Goal: Task Accomplishment & Management: Manage account settings

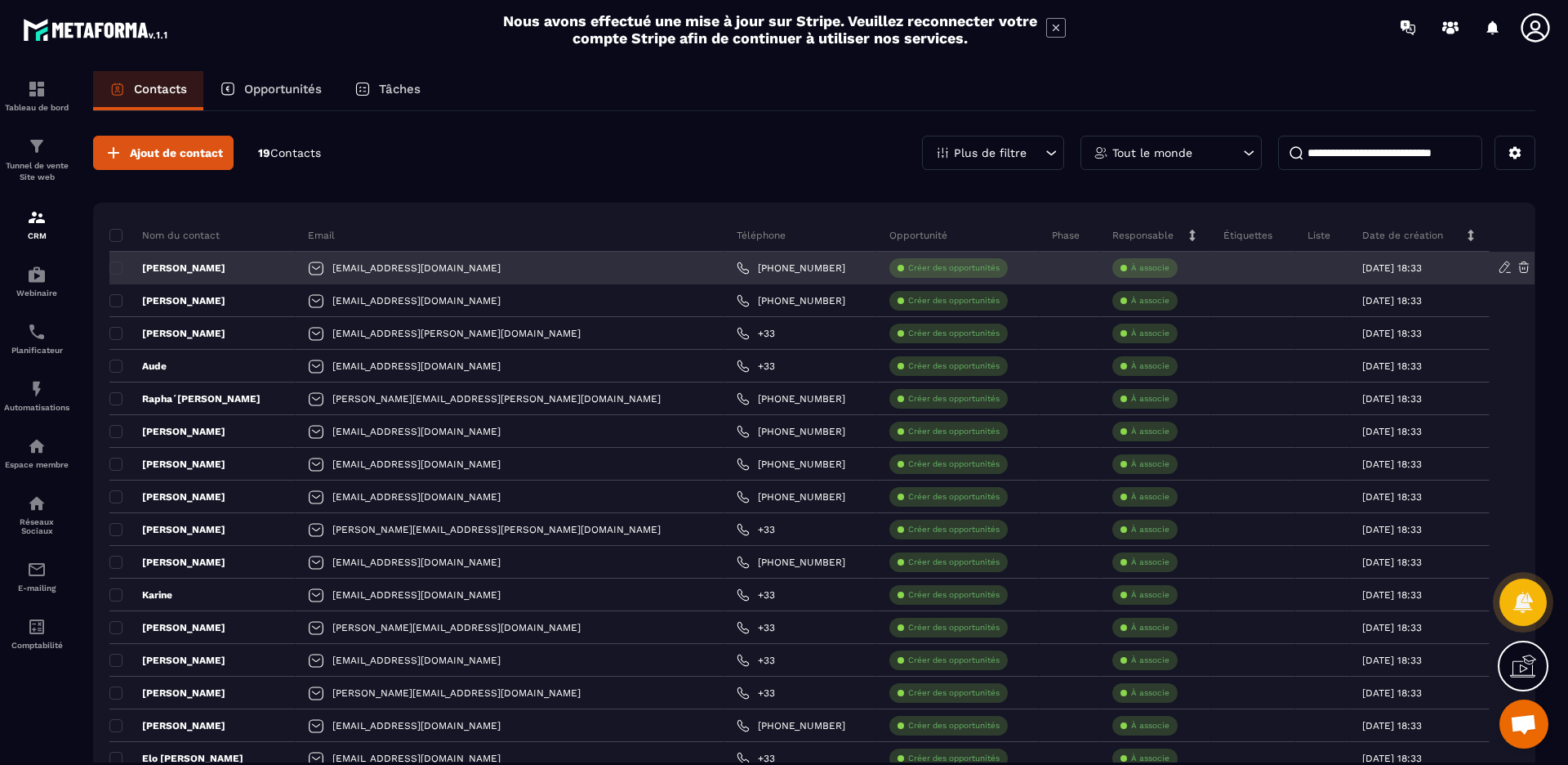
drag, startPoint x: 1281, startPoint y: 266, endPoint x: 1081, endPoint y: 270, distance: 200.0
click at [1295, 266] on div at bounding box center [1323, 268] width 55 height 33
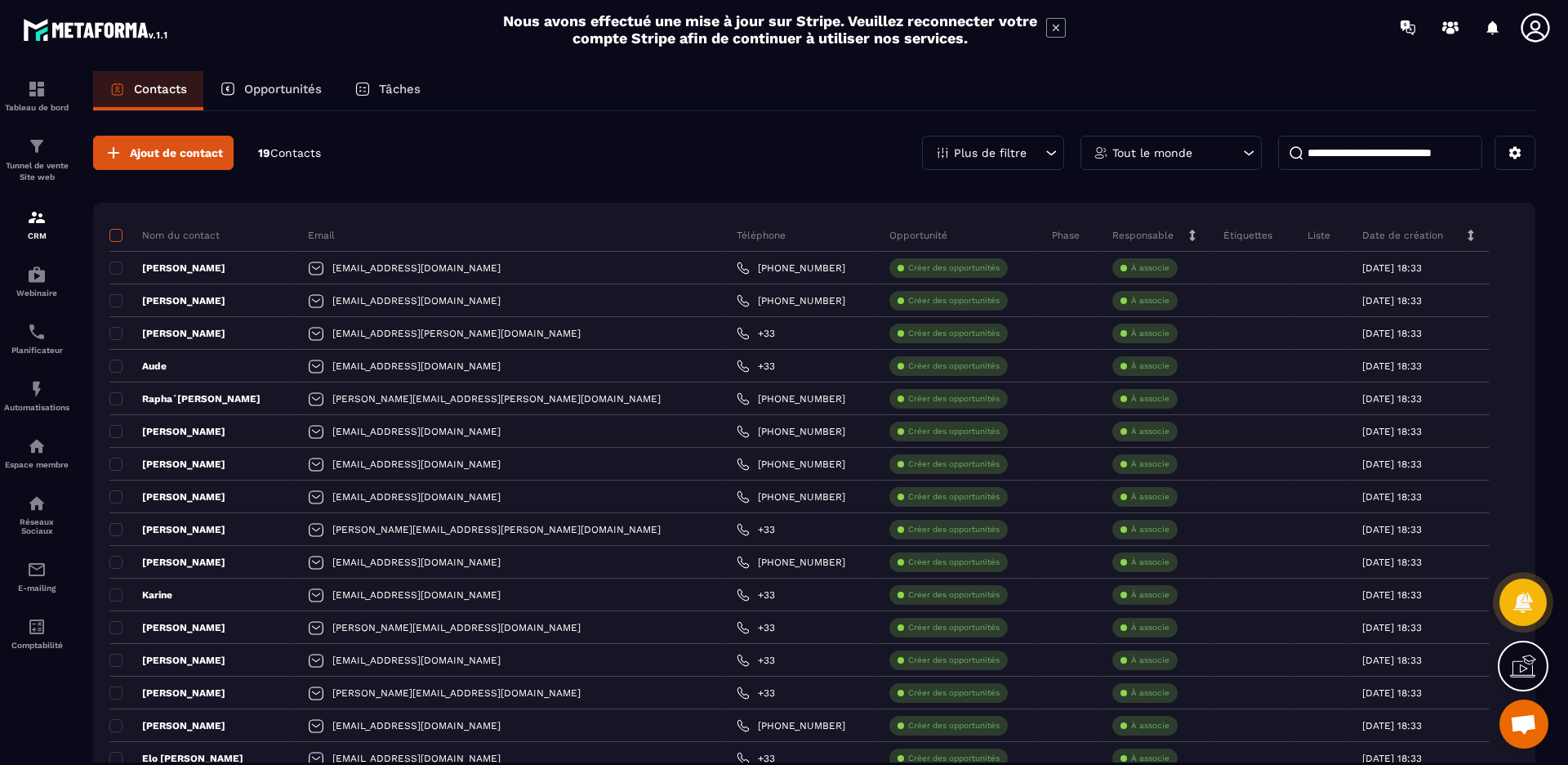
click at [119, 239] on span at bounding box center [116, 234] width 13 height 13
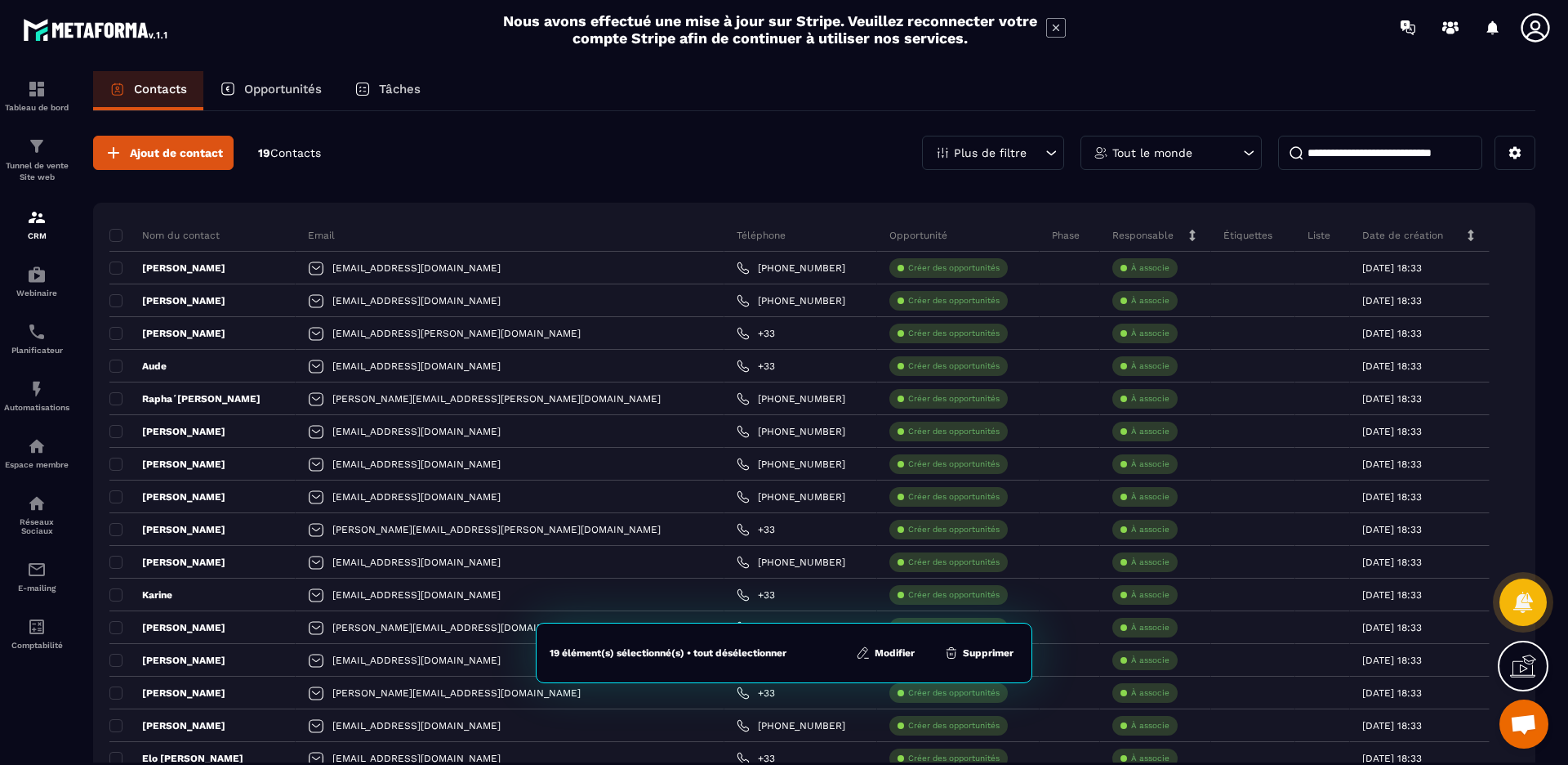
click at [902, 650] on button "Modifier" at bounding box center [886, 653] width 69 height 16
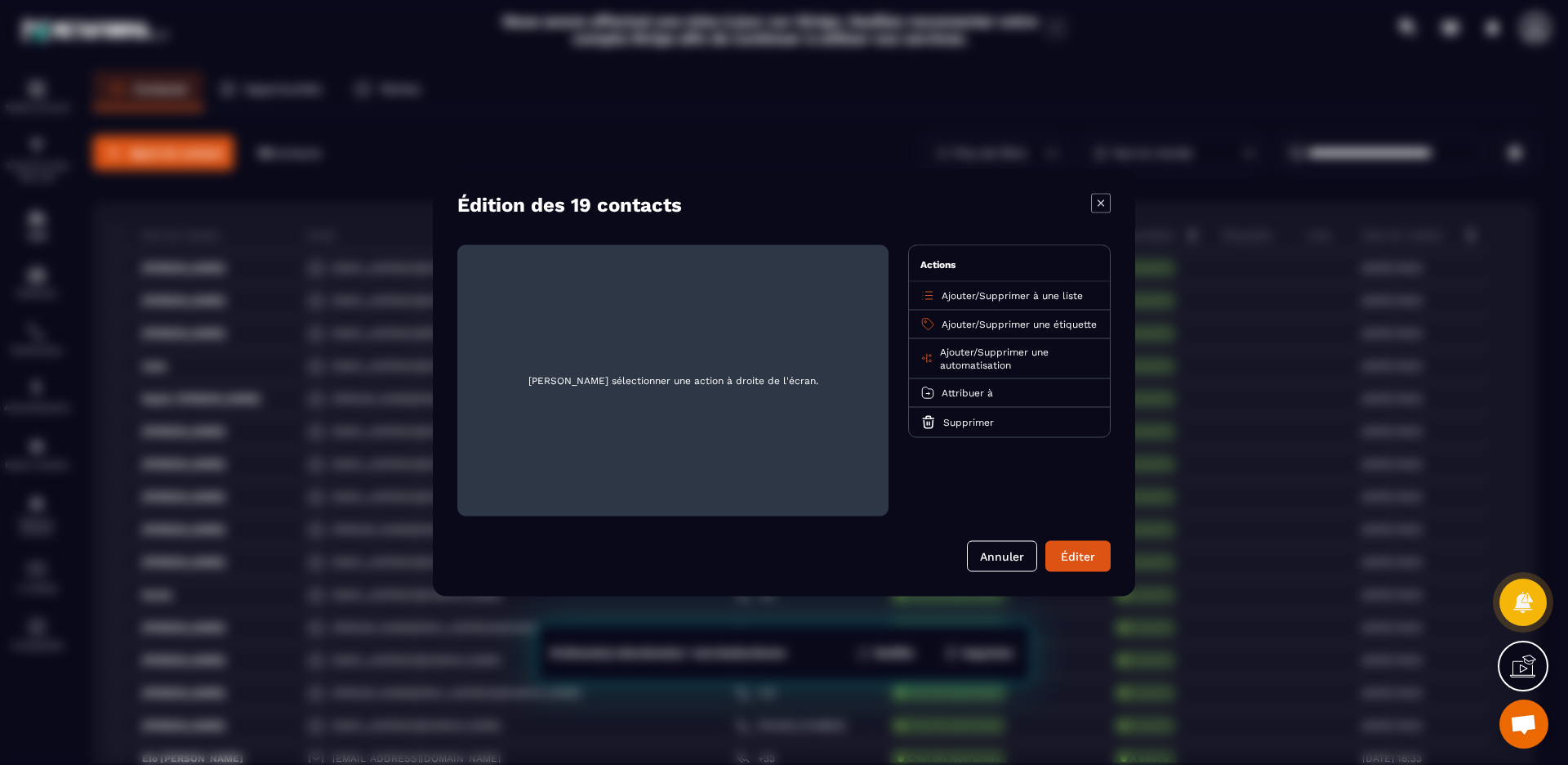
click at [1002, 292] on span "Supprimer à une liste" at bounding box center [1031, 295] width 104 height 11
click at [1016, 323] on input "Search for option" at bounding box center [1002, 325] width 141 height 18
click at [989, 355] on p "Clients" at bounding box center [1009, 359] width 143 height 16
click at [523, 282] on icon "Modal window" at bounding box center [524, 283] width 12 height 12
click at [970, 294] on span "Ajouter" at bounding box center [958, 295] width 33 height 11
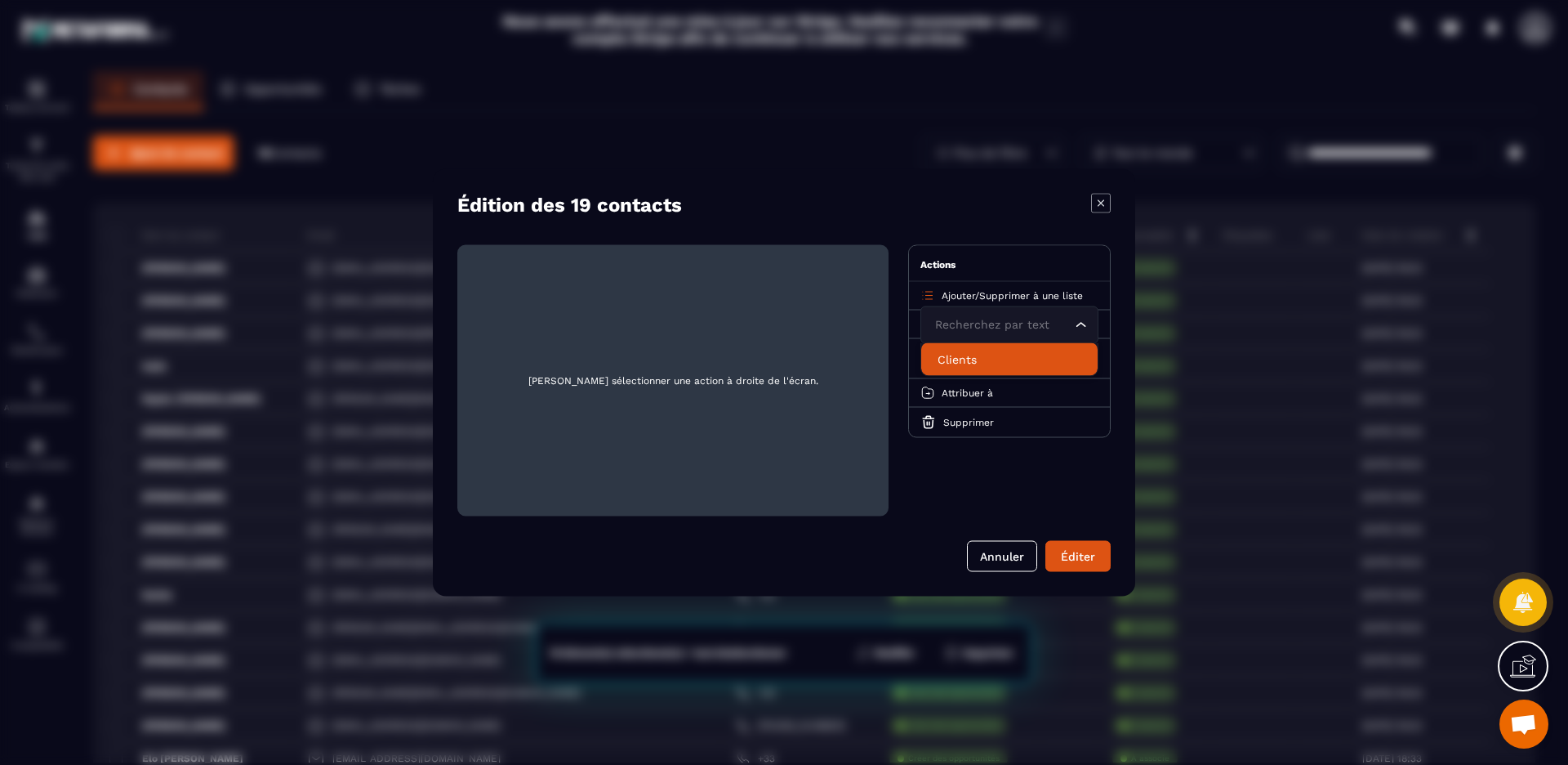
click at [960, 358] on p "Clients" at bounding box center [1009, 359] width 143 height 16
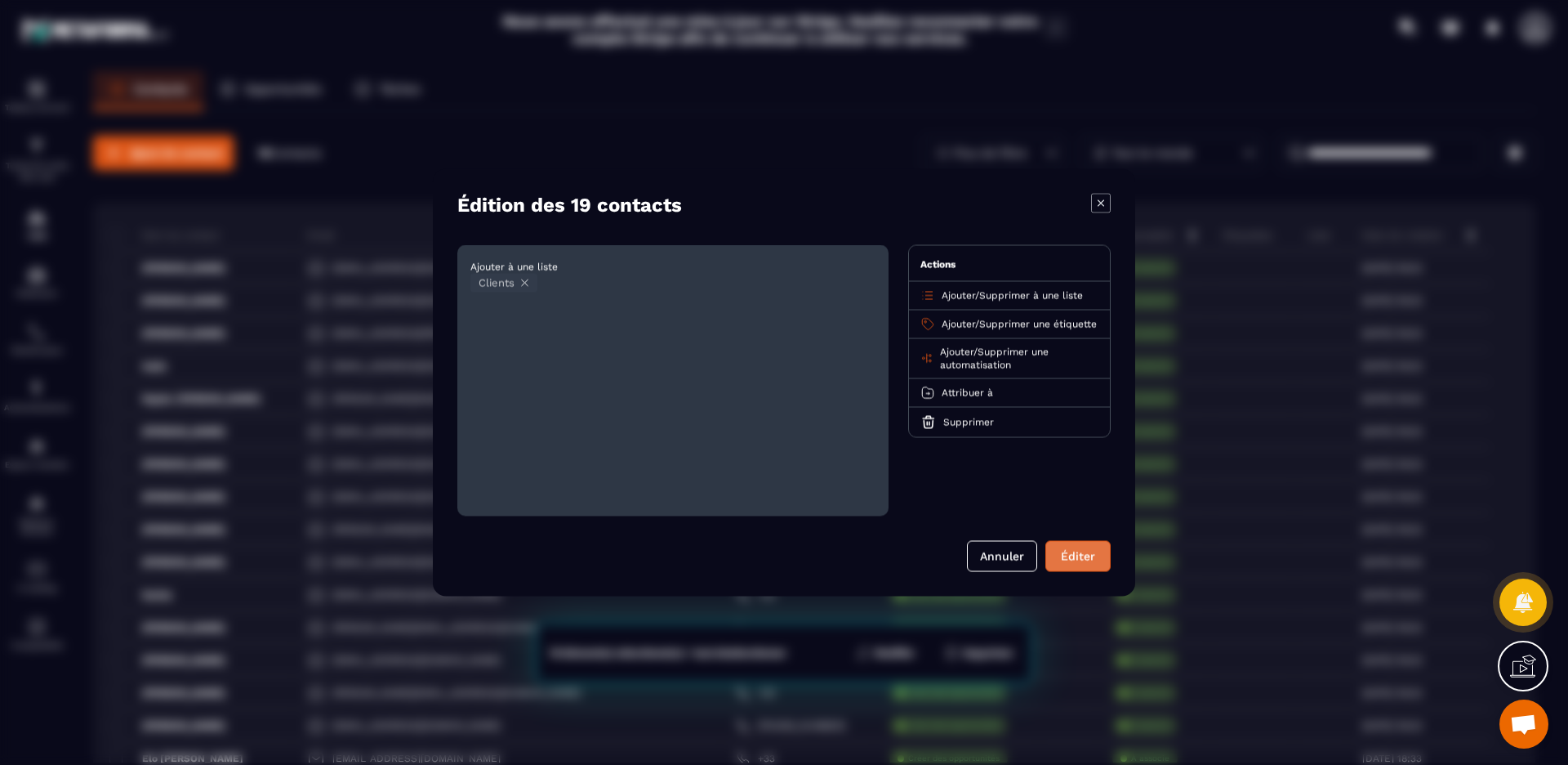
click at [1095, 554] on button "Éditer" at bounding box center [1078, 556] width 65 height 31
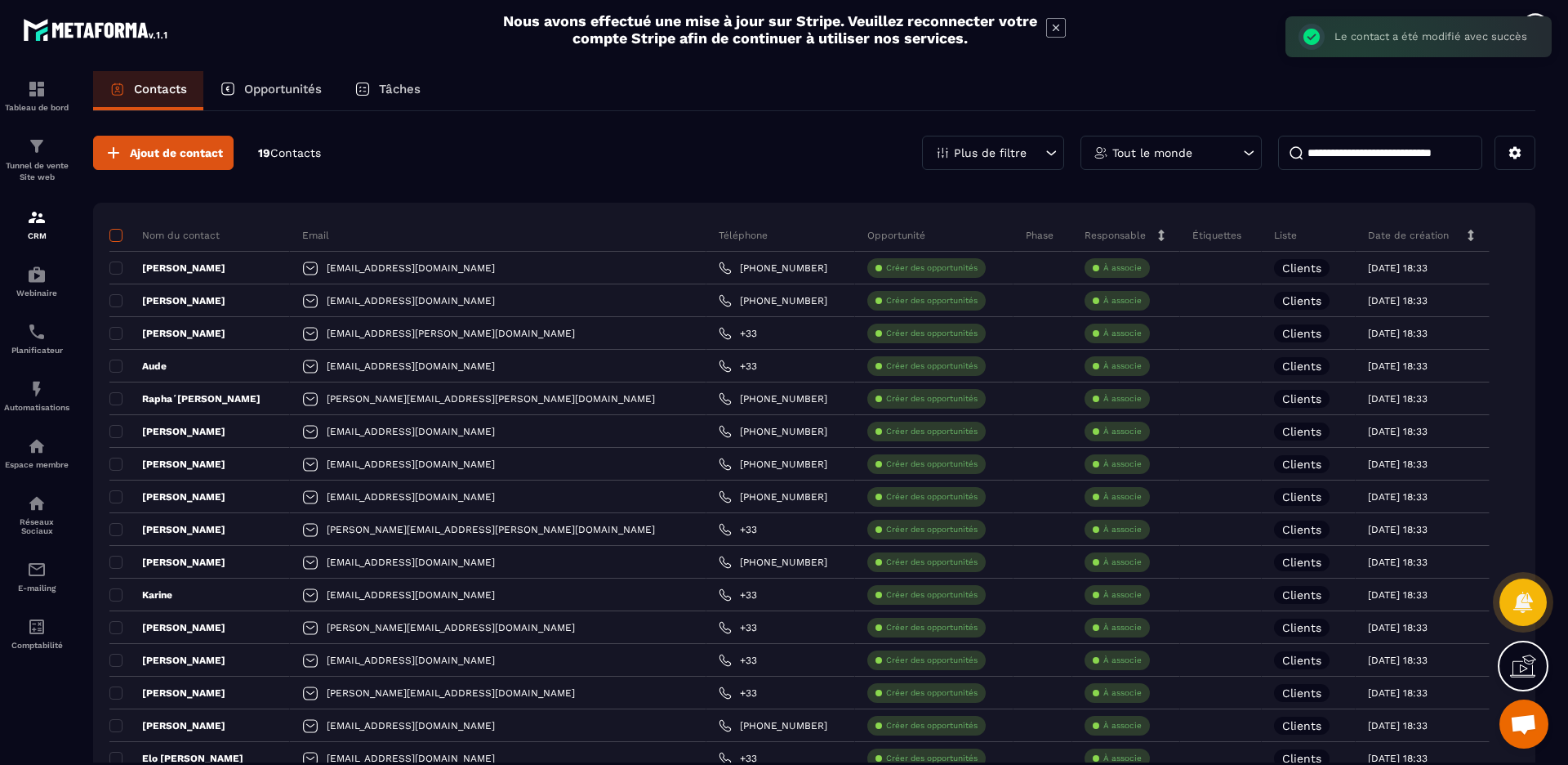
click at [119, 241] on span at bounding box center [116, 234] width 13 height 13
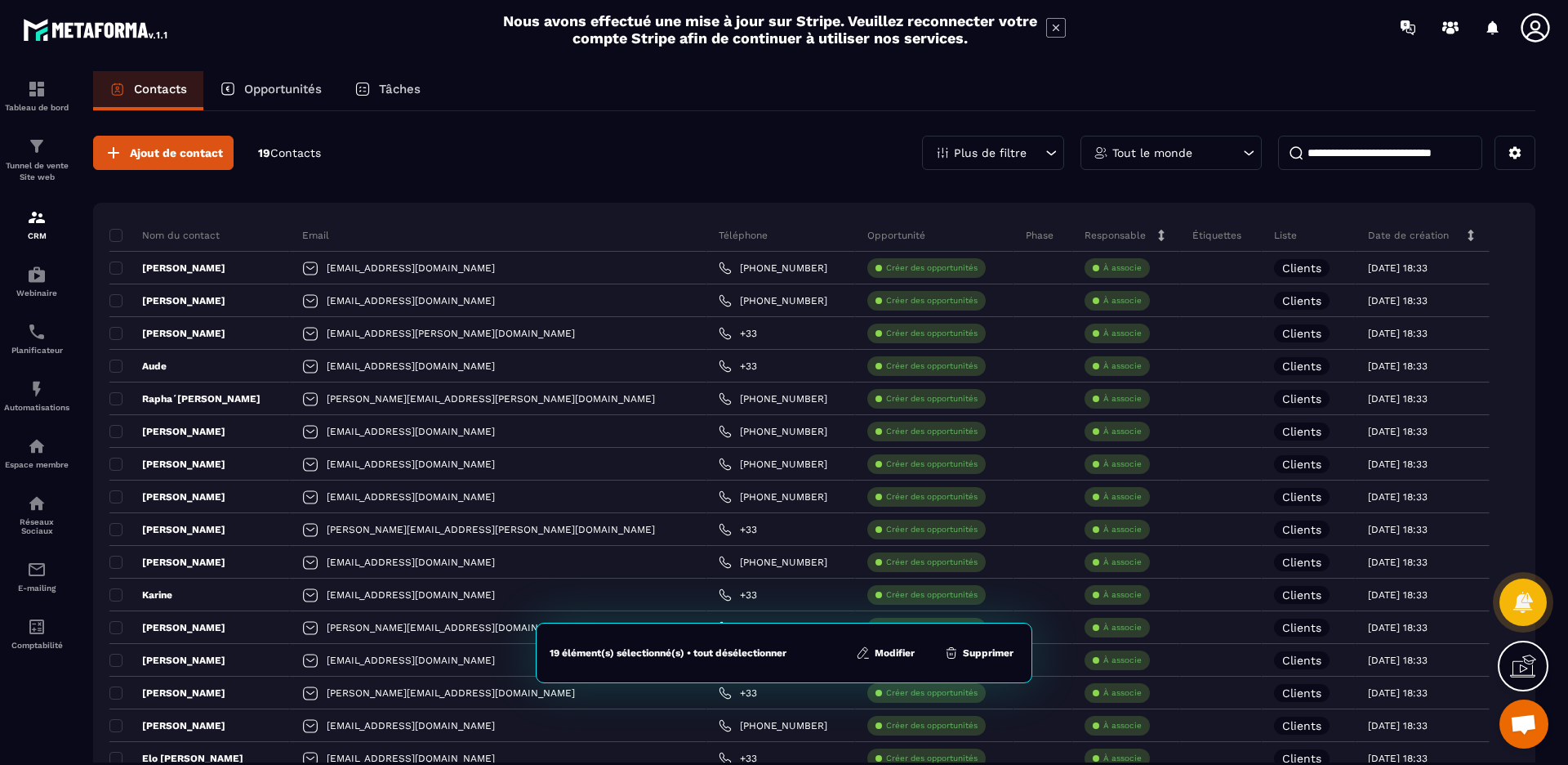
click at [896, 651] on button "Modifier" at bounding box center [886, 653] width 69 height 16
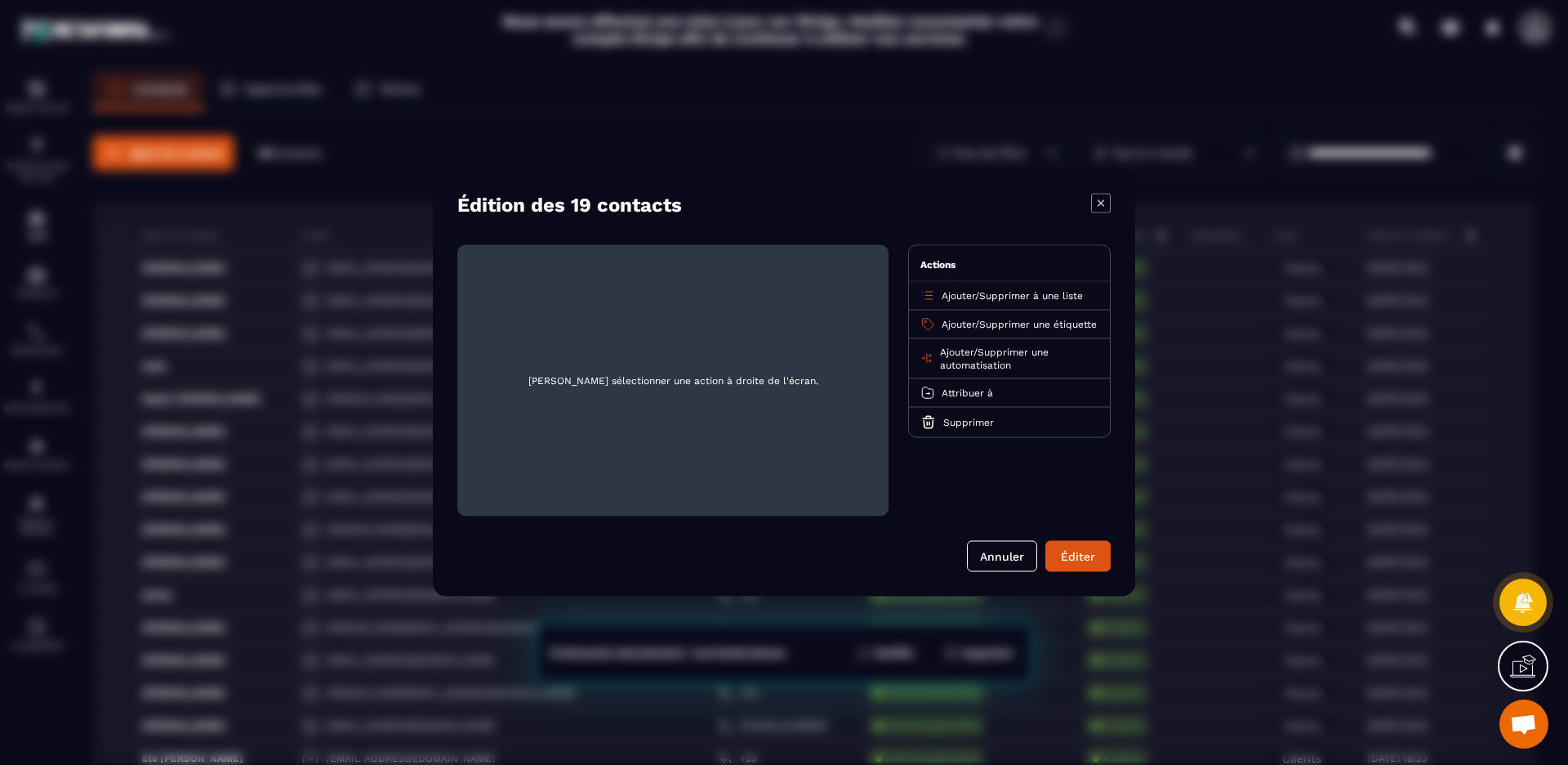
click at [954, 323] on span "Ajouter" at bounding box center [958, 324] width 33 height 11
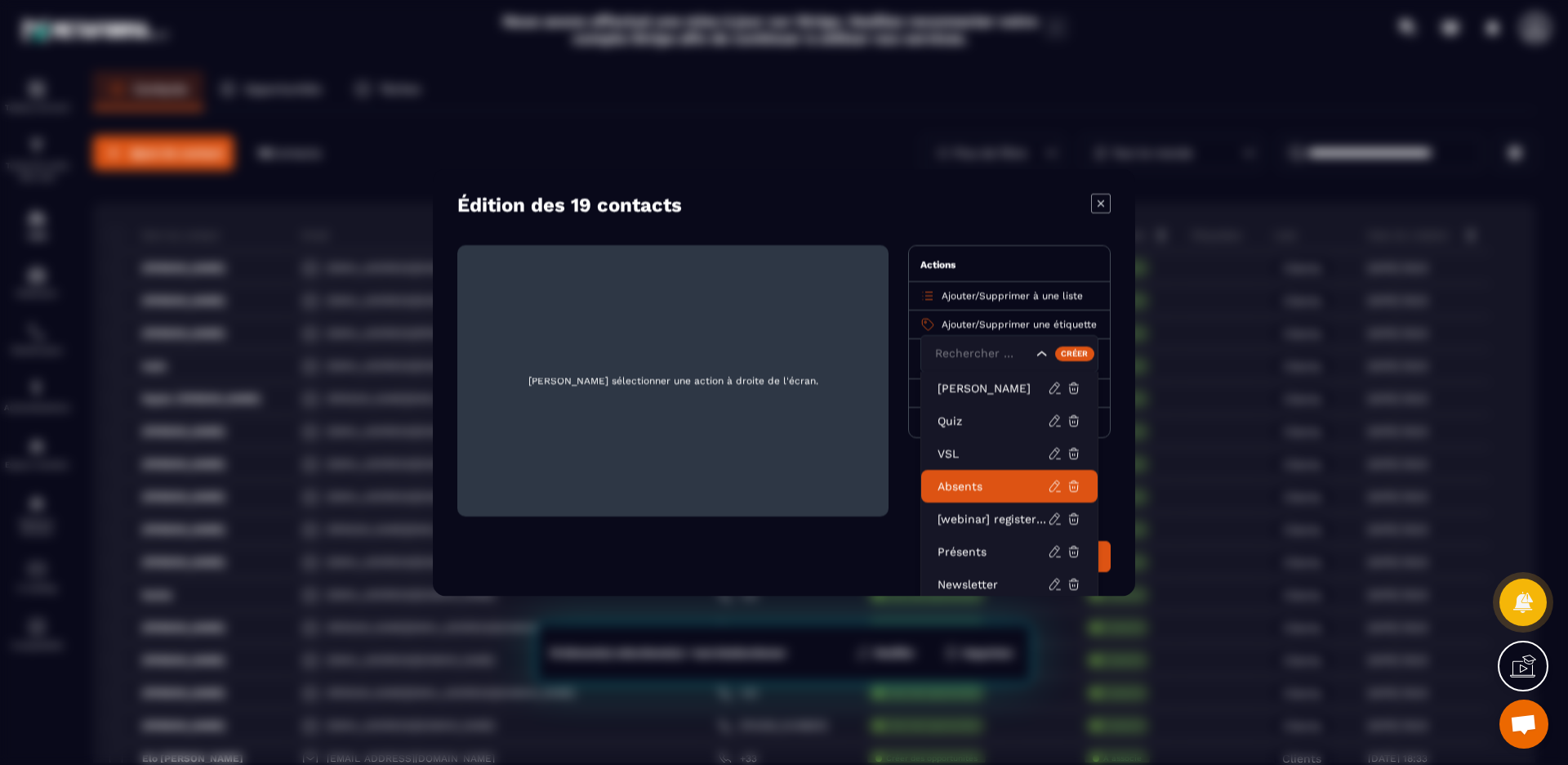
scroll to position [42, 0]
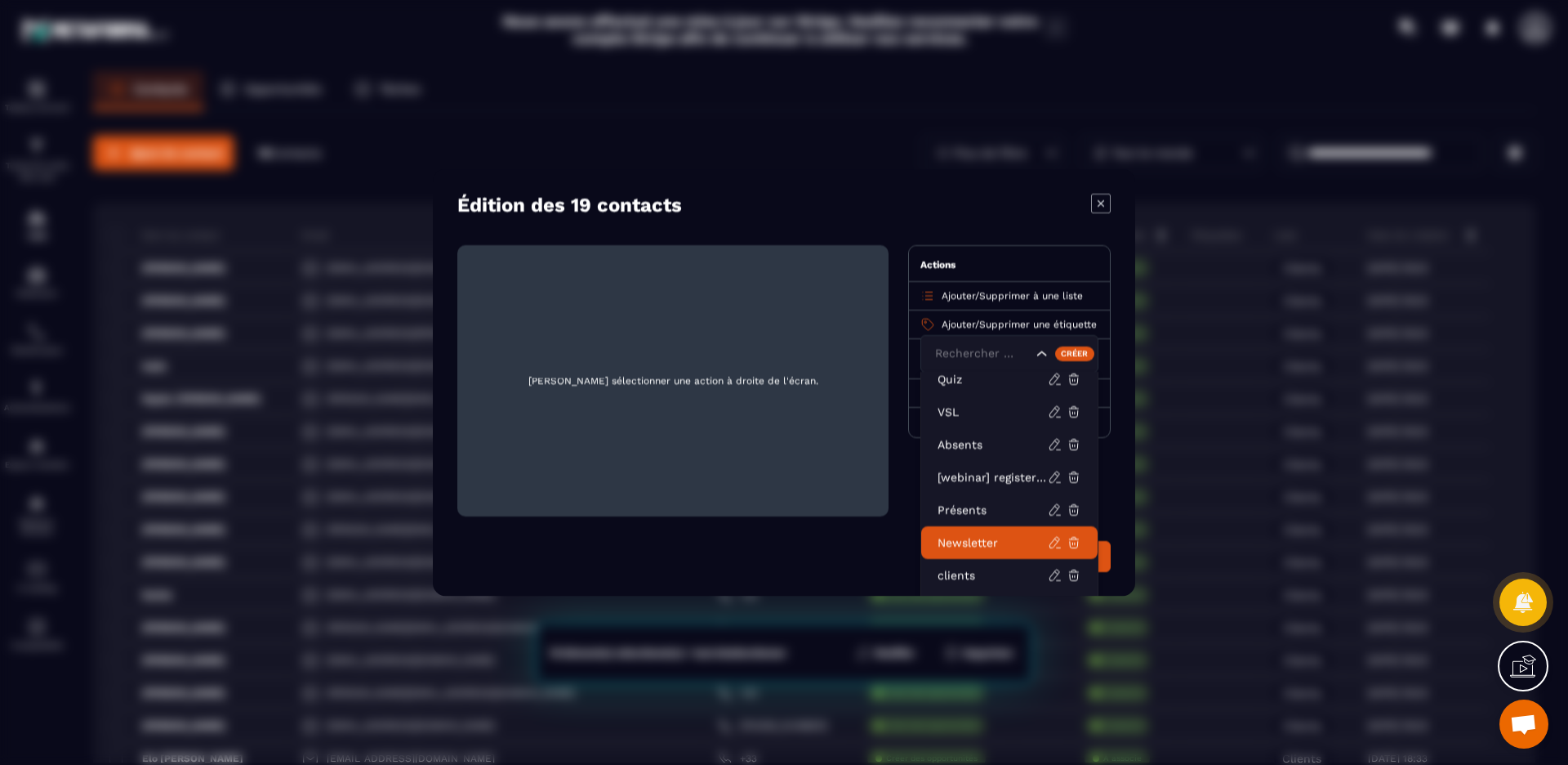
click at [976, 544] on p "Newsletter" at bounding box center [993, 542] width 110 height 16
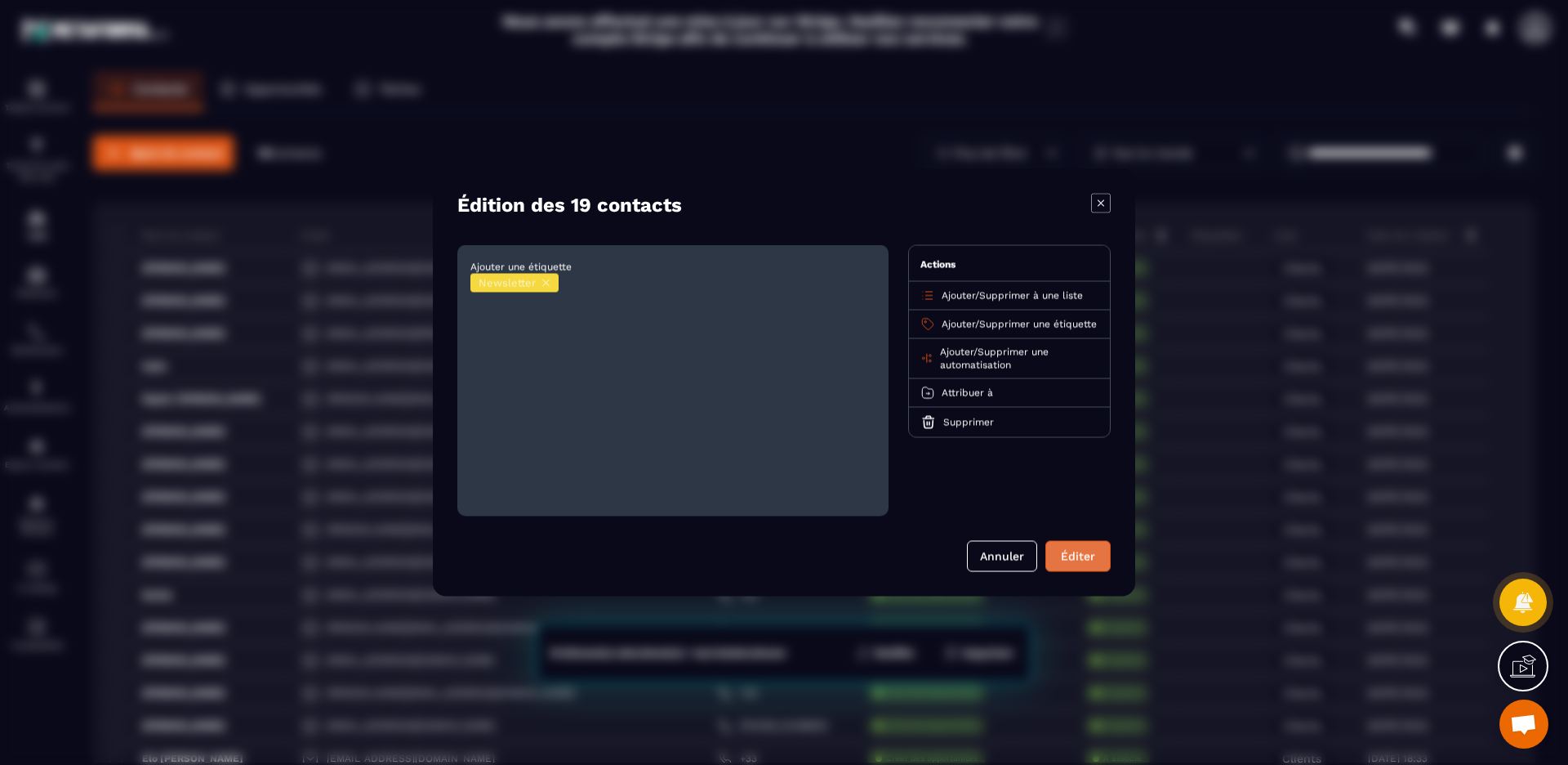
click at [1071, 546] on button "Éditer" at bounding box center [1078, 556] width 65 height 31
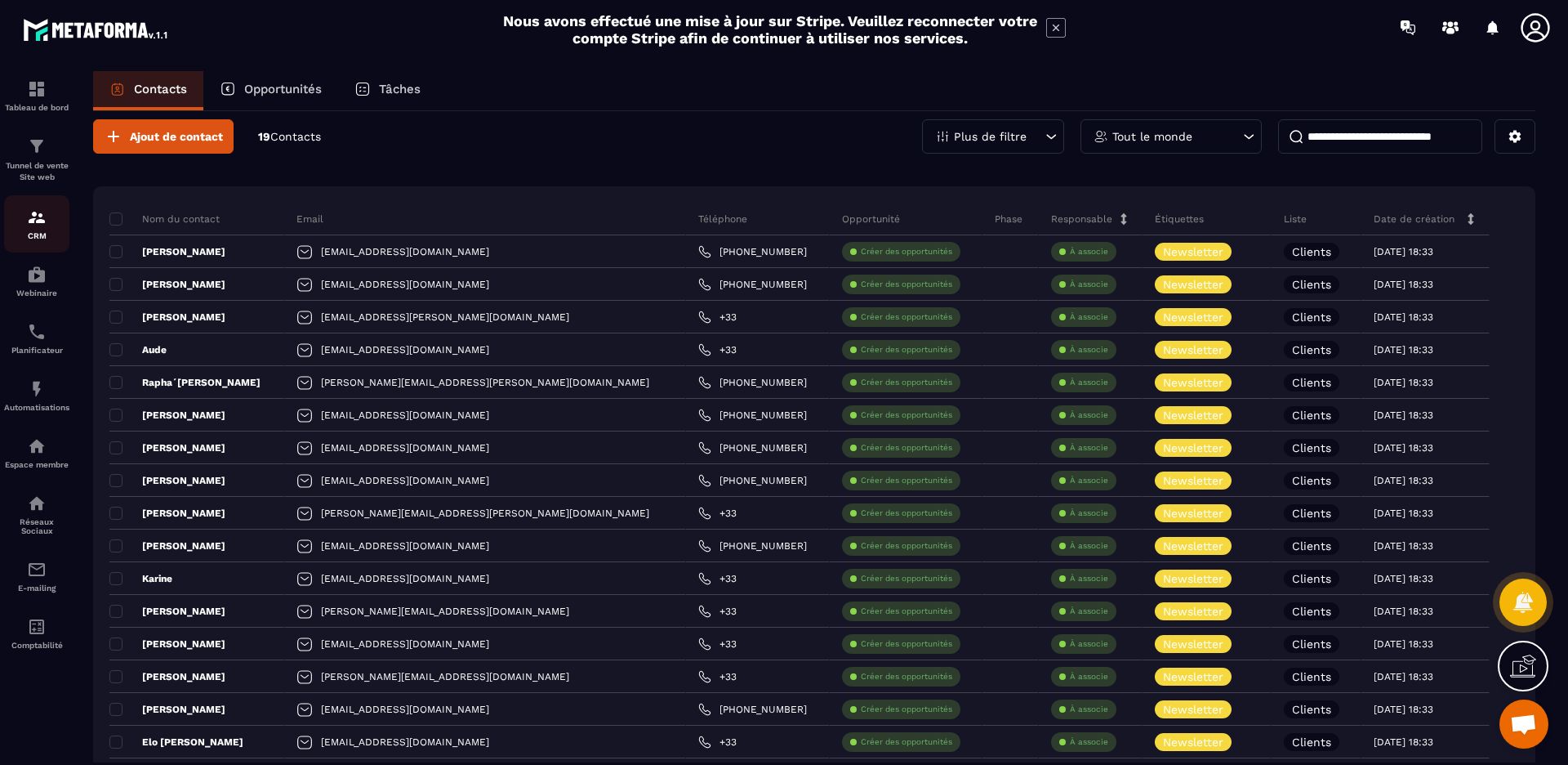
scroll to position [0, 0]
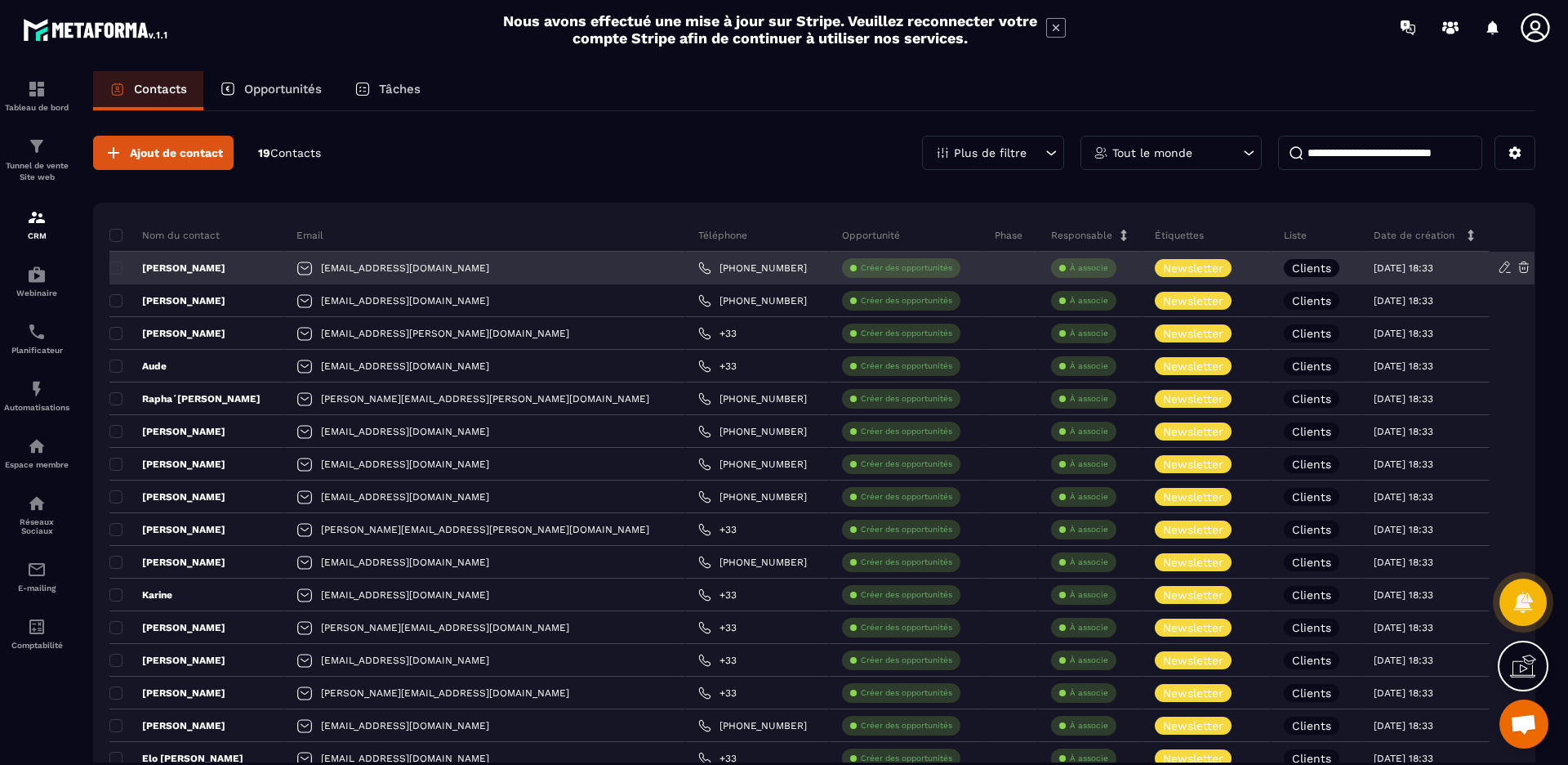
click at [239, 267] on div "[PERSON_NAME]" at bounding box center [197, 268] width 175 height 33
